Goal: Information Seeking & Learning: Learn about a topic

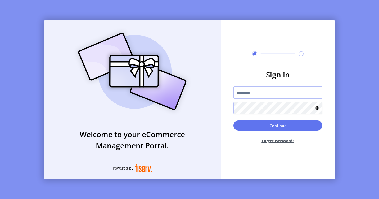
click at [249, 94] on input "text" at bounding box center [278, 92] width 89 height 12
paste input "*********"
type input "*********"
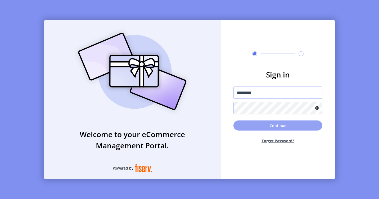
click at [257, 124] on button "Continue" at bounding box center [278, 125] width 89 height 10
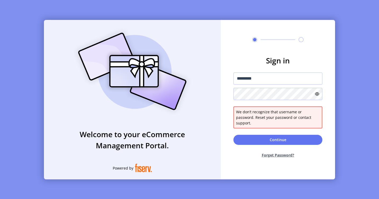
click at [319, 96] on icon at bounding box center [317, 94] width 4 height 4
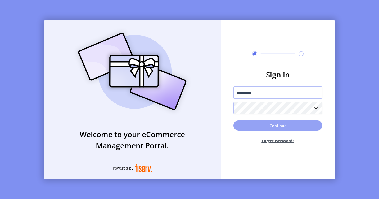
click at [262, 124] on button "Continue" at bounding box center [278, 125] width 89 height 10
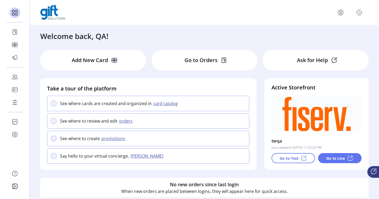
click at [73, 57] on p "Add New Card" at bounding box center [90, 60] width 36 height 8
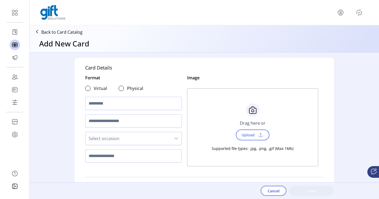
click at [43, 29] on p "Back to Card Catalog" at bounding box center [61, 32] width 41 height 6
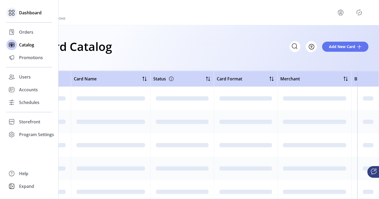
click at [13, 15] on icon at bounding box center [11, 12] width 8 height 8
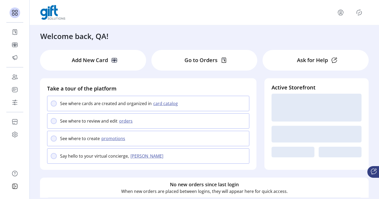
click at [171, 56] on div "Go to Orders" at bounding box center [204, 60] width 106 height 21
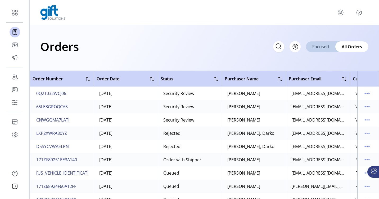
click at [319, 49] on span "Focused" at bounding box center [321, 46] width 17 height 6
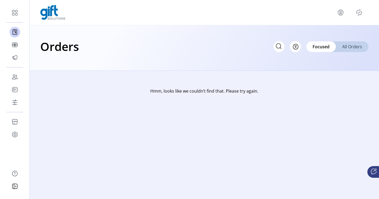
click at [350, 48] on span "All Orders" at bounding box center [352, 46] width 20 height 6
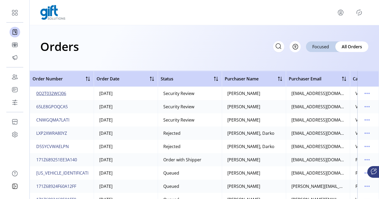
click at [63, 94] on span "0Q2T032WCJ06" at bounding box center [51, 93] width 30 height 6
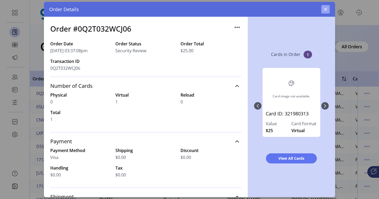
click at [322, 9] on button "button" at bounding box center [326, 9] width 8 height 8
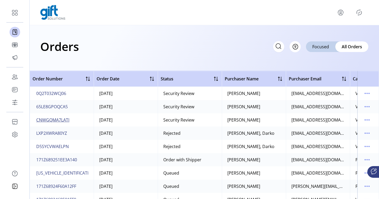
click at [60, 122] on span "CNWGQMA7LATI" at bounding box center [52, 120] width 33 height 6
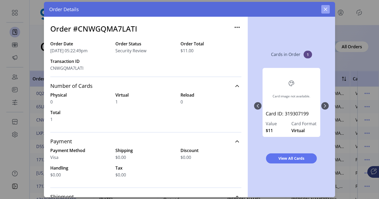
click at [324, 8] on icon "button" at bounding box center [326, 9] width 4 height 4
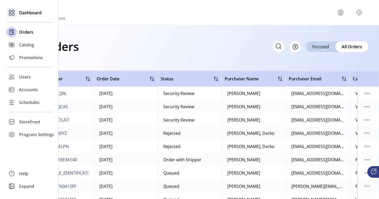
click at [18, 16] on div "Dashboard" at bounding box center [29, 12] width 46 height 13
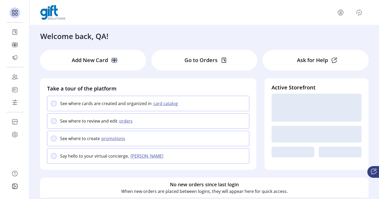
click at [302, 57] on p "Ask for Help" at bounding box center [312, 60] width 31 height 8
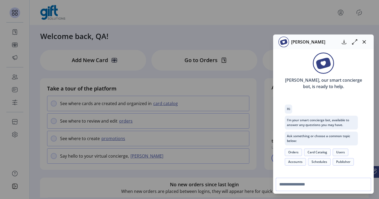
click at [307, 185] on input "text" at bounding box center [323, 183] width 95 height 13
type input "*****"
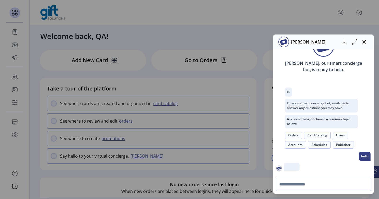
scroll to position [49, 0]
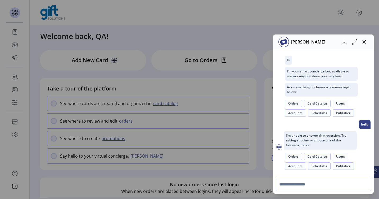
click at [315, 157] on button "Card Catalog" at bounding box center [317, 156] width 26 height 7
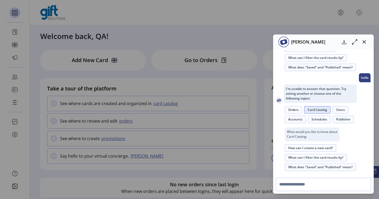
click at [308, 148] on button "How can I create a new card?" at bounding box center [310, 147] width 51 height 7
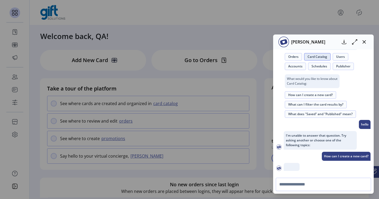
scroll to position [174, 0]
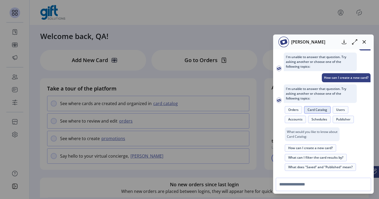
click at [309, 159] on button "What can I filter the card results by?" at bounding box center [316, 157] width 62 height 7
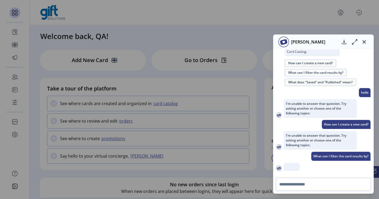
scroll to position [206, 0]
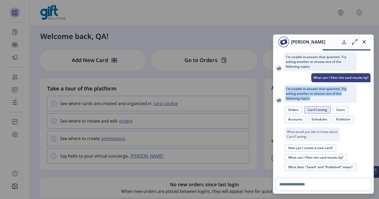
drag, startPoint x: 292, startPoint y: 87, endPoint x: 321, endPoint y: 96, distance: 29.7
click at [321, 96] on p "I'm unable to answer that question. Try asking another or choose one of the fol…" at bounding box center [320, 93] width 73 height 19
copy p "I'm unable to answer that question. Try asking another or choose one of the fol…"
click at [331, 158] on button "What can I filter the card results by?" at bounding box center [316, 157] width 62 height 7
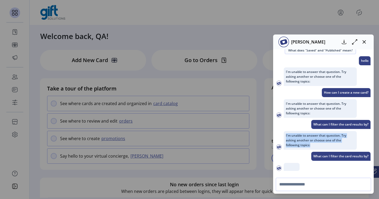
scroll to position [237, 0]
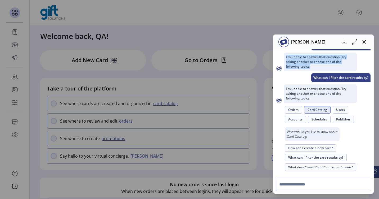
click at [346, 110] on button "Users" at bounding box center [341, 109] width 16 height 7
click at [309, 150] on button "How do I create a user?" at bounding box center [306, 147] width 42 height 7
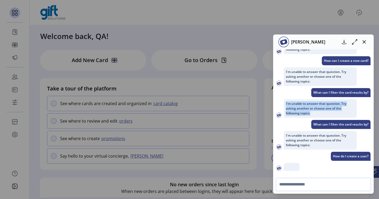
scroll to position [269, 0]
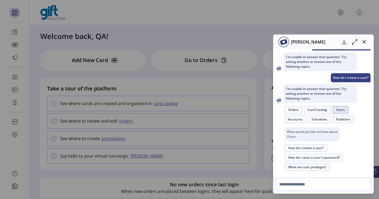
click at [308, 157] on button "How do I reset a user's password?" at bounding box center [314, 157] width 58 height 7
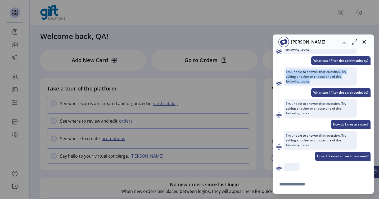
scroll to position [301, 0]
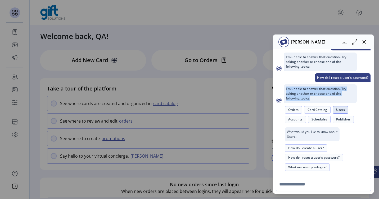
drag, startPoint x: 286, startPoint y: 89, endPoint x: 314, endPoint y: 97, distance: 29.5
click at [315, 97] on p "I'm unable to answer that question. Try asking another or choose one of the fol…" at bounding box center [320, 93] width 73 height 19
copy p "I'm unable to answer that question. Try asking another or choose one of the fol…"
click at [357, 42] on icon at bounding box center [355, 42] width 6 height 6
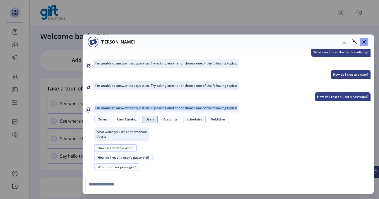
click at [367, 42] on button "button" at bounding box center [364, 42] width 8 height 8
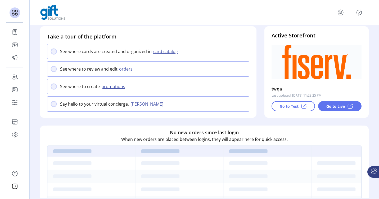
scroll to position [190, 0]
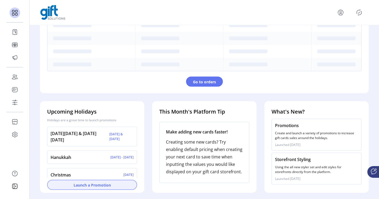
click at [91, 188] on button "Launch a Promotion" at bounding box center [92, 185] width 90 height 10
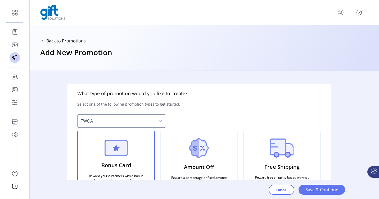
click at [74, 42] on span "Back to Promotions" at bounding box center [65, 41] width 39 height 6
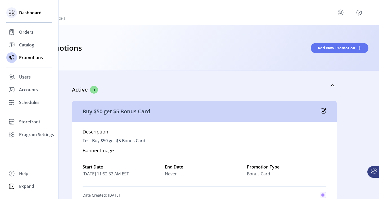
click at [14, 12] on icon at bounding box center [13, 11] width 2 height 2
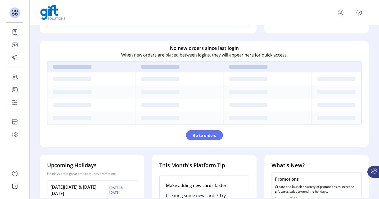
scroll to position [190, 0]
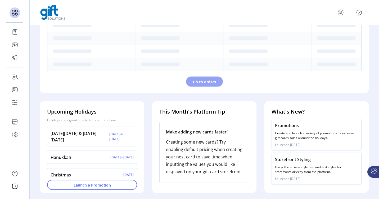
click at [199, 85] on button "Go to orders" at bounding box center [204, 82] width 37 height 10
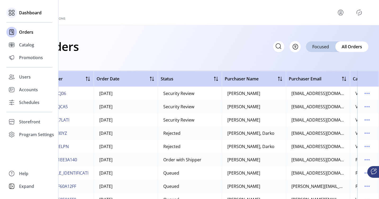
click at [12, 10] on icon at bounding box center [11, 12] width 8 height 8
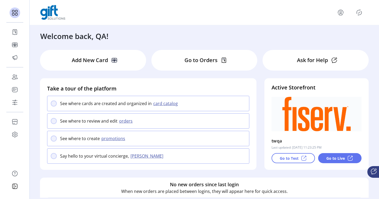
click at [284, 159] on p "Go to Test" at bounding box center [289, 158] width 19 height 6
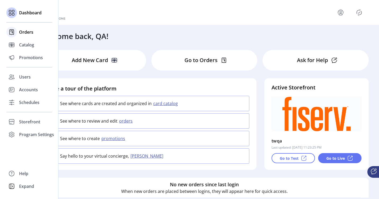
click at [13, 31] on icon at bounding box center [11, 32] width 8 height 8
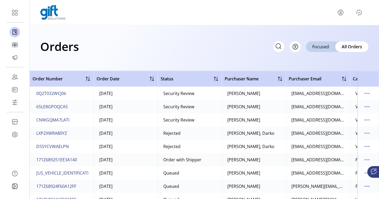
click at [153, 48] on div "Orders Filter Focused All Orders" at bounding box center [204, 46] width 328 height 19
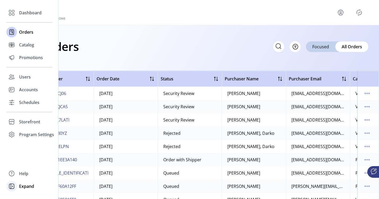
click at [24, 186] on span "Expand" at bounding box center [26, 186] width 15 height 6
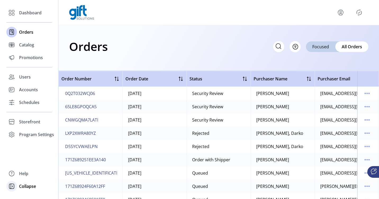
click at [24, 186] on span "Collapse" at bounding box center [27, 186] width 17 height 6
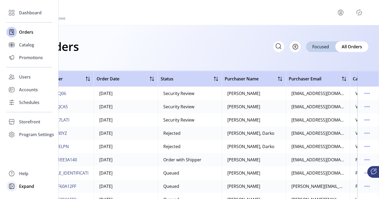
click at [24, 186] on span "Expand" at bounding box center [26, 186] width 15 height 6
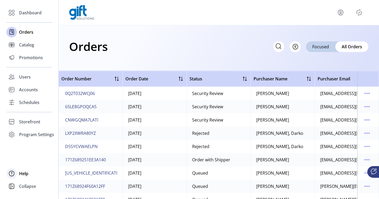
click at [23, 174] on span "Help" at bounding box center [23, 173] width 9 height 6
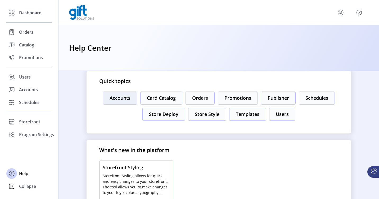
scroll to position [81, 0]
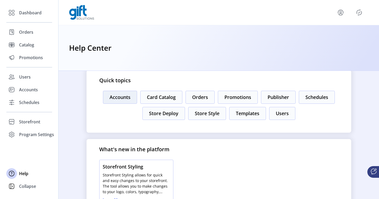
click at [117, 97] on button "Accounts" at bounding box center [120, 97] width 34 height 13
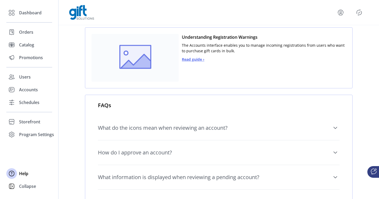
scroll to position [68, 0]
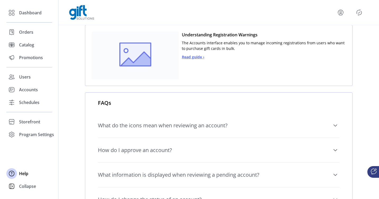
click at [190, 58] on span "Read guide ›" at bounding box center [193, 57] width 23 height 6
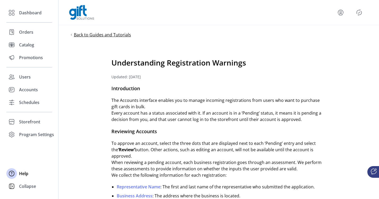
click at [89, 35] on span "Back to Guides and Tutorials" at bounding box center [102, 35] width 57 height 6
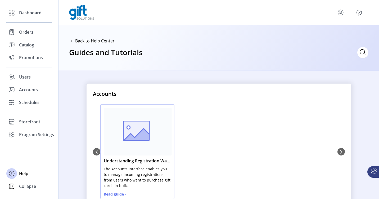
click at [81, 41] on span "Back to Help Center" at bounding box center [94, 41] width 39 height 6
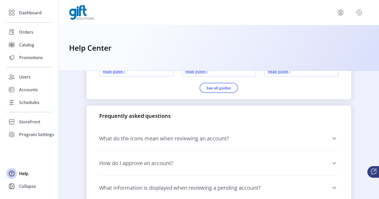
scroll to position [389, 0]
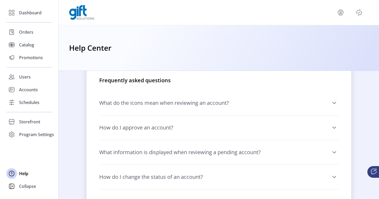
click at [189, 104] on span "What do the icons mean when reviewing an account?" at bounding box center [164, 102] width 130 height 5
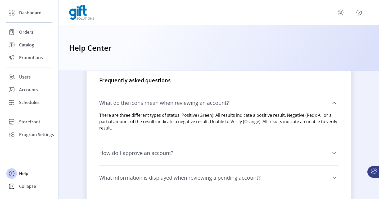
click at [189, 103] on span "What do the icons mean when reviewing an account?" at bounding box center [164, 102] width 130 height 5
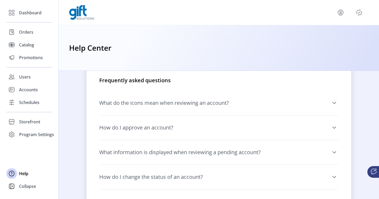
scroll to position [319, 0]
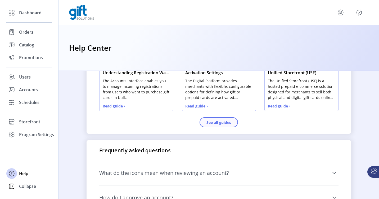
click at [214, 124] on button "See all guides" at bounding box center [219, 122] width 38 height 10
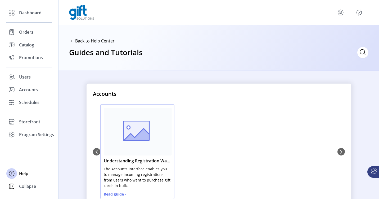
click at [87, 41] on span "Back to Help Center" at bounding box center [94, 41] width 39 height 6
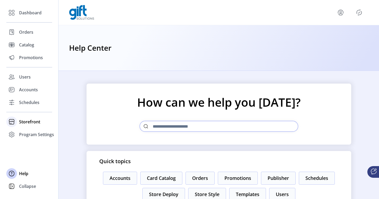
click at [28, 121] on span "Storefront" at bounding box center [29, 121] width 21 height 6
click at [33, 131] on span "Configuration" at bounding box center [33, 132] width 28 height 6
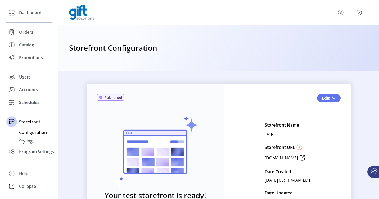
scroll to position [56, 0]
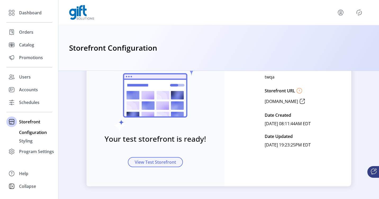
click at [151, 161] on span "View Test Storefront" at bounding box center [155, 162] width 41 height 6
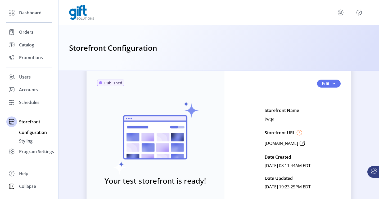
scroll to position [14, 0]
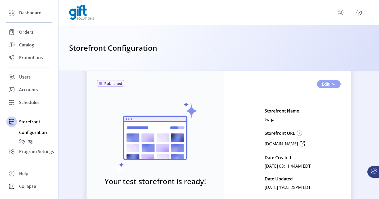
click at [323, 85] on span "Edit" at bounding box center [326, 84] width 8 height 6
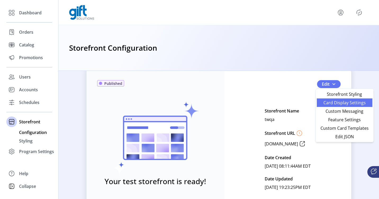
click at [337, 105] on span "Card Display Settings" at bounding box center [344, 102] width 49 height 4
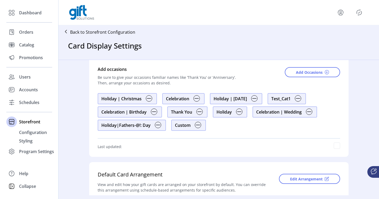
scroll to position [43, 0]
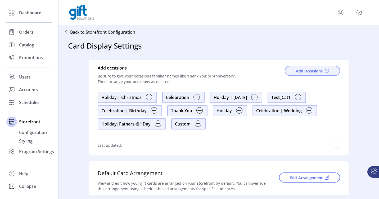
click at [298, 70] on span "Add Occasions" at bounding box center [309, 71] width 27 height 6
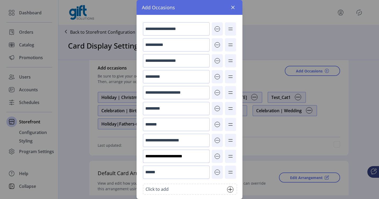
click at [184, 155] on input "**********" at bounding box center [176, 155] width 67 height 13
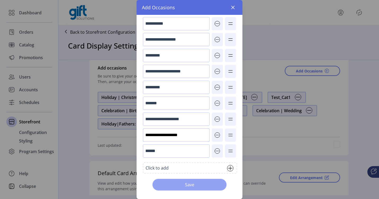
type input "**********"
click at [210, 187] on span "Save" at bounding box center [189, 184] width 60 height 6
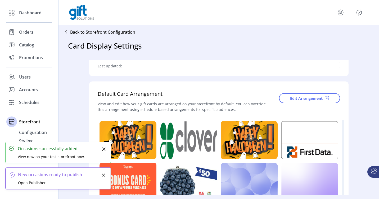
scroll to position [122, 0]
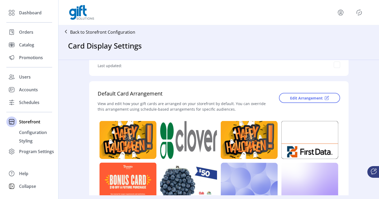
click at [96, 32] on p "Back to Storefront Configuration" at bounding box center [102, 32] width 65 height 6
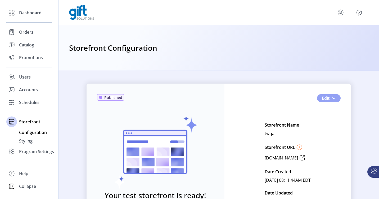
click at [328, 97] on span "Edit" at bounding box center [326, 98] width 8 height 6
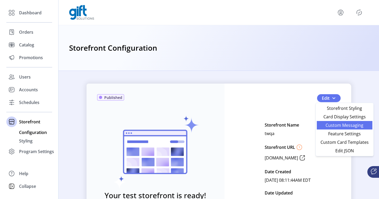
click at [332, 127] on span "Custom Messaging" at bounding box center [344, 125] width 49 height 4
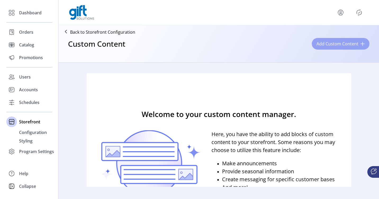
click at [339, 47] on button "Add Custom Content" at bounding box center [341, 44] width 58 height 12
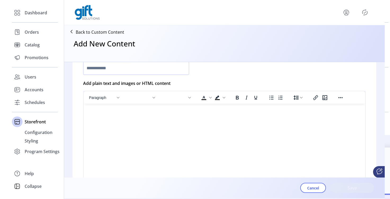
scroll to position [146, 0]
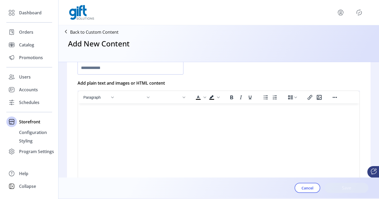
click at [75, 31] on p "Back to Custom Content" at bounding box center [94, 32] width 48 height 6
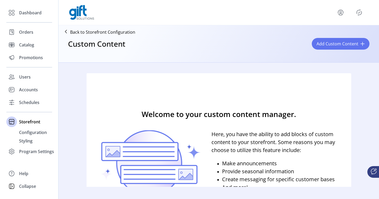
click at [96, 31] on p "Back to Storefront Configuration" at bounding box center [102, 32] width 65 height 6
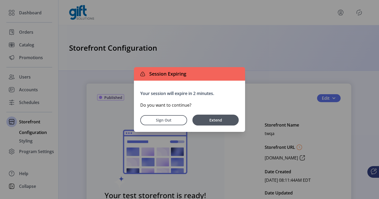
click at [221, 122] on span "Extend" at bounding box center [215, 120] width 41 height 6
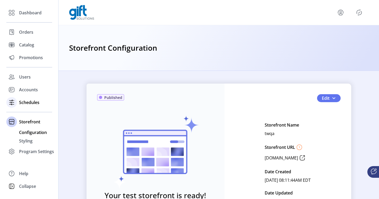
click at [25, 102] on span "Schedules" at bounding box center [29, 102] width 20 height 6
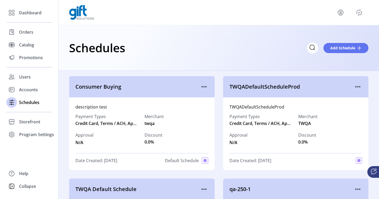
click at [362, 12] on icon "Publisher Panel" at bounding box center [359, 12] width 8 height 8
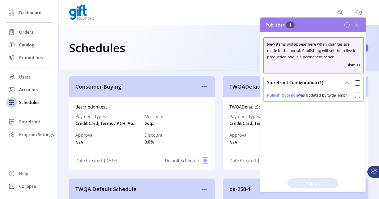
click at [360, 24] on icon at bounding box center [357, 25] width 8 height 8
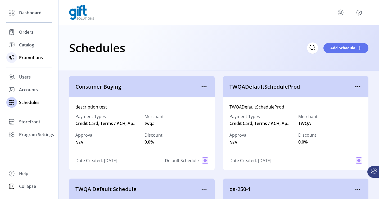
click at [39, 59] on span "Promotions" at bounding box center [31, 57] width 24 height 6
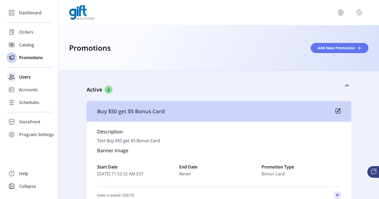
click at [26, 78] on span "Users" at bounding box center [25, 77] width 12 height 6
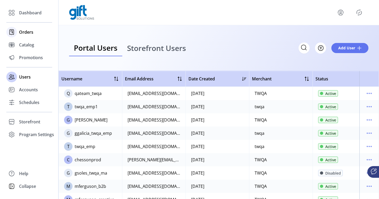
click at [14, 36] on div at bounding box center [11, 32] width 11 height 11
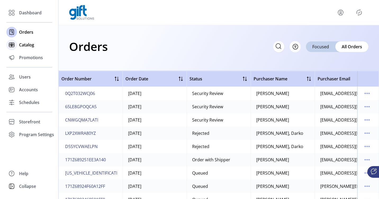
click at [17, 50] on div "Catalog" at bounding box center [29, 44] width 46 height 13
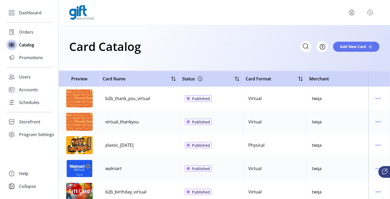
click at [379, 171] on icon at bounding box center [385, 171] width 6 height 6
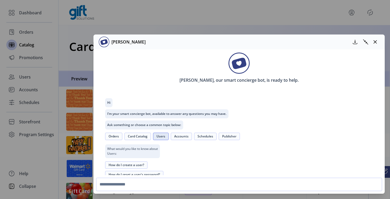
scroll to position [209, 0]
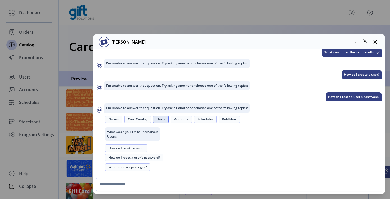
click at [142, 166] on button "What are user privileges?" at bounding box center [127, 166] width 45 height 7
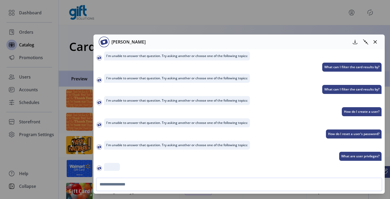
scroll to position [216, 0]
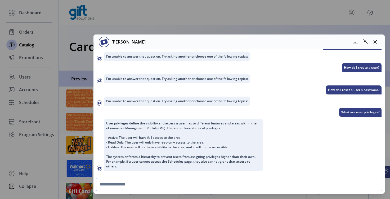
click at [145, 182] on input "text" at bounding box center [239, 183] width 286 height 13
type input "**********"
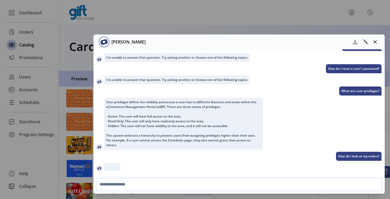
scroll to position [252, 0]
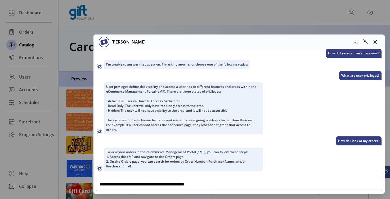
type input "**********"
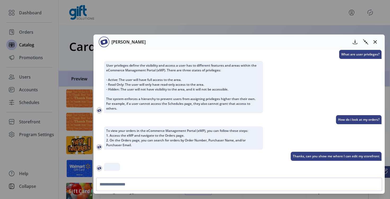
scroll to position [308, 0]
